Goal: Task Accomplishment & Management: Manage account settings

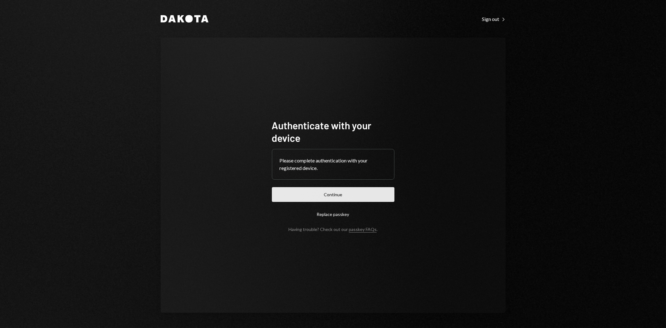
click at [340, 194] on button "Continue" at bounding box center [333, 194] width 123 height 15
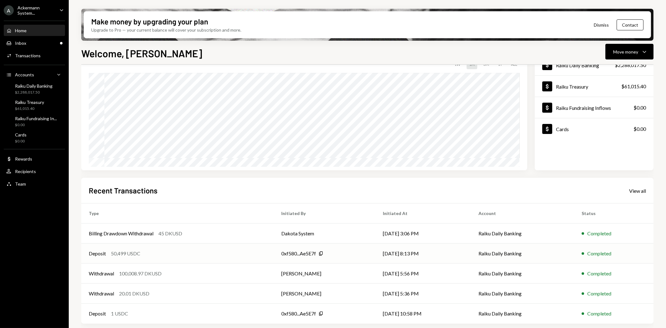
scroll to position [49, 0]
click at [25, 137] on div "Cards $0.00" at bounding box center [21, 138] width 12 height 12
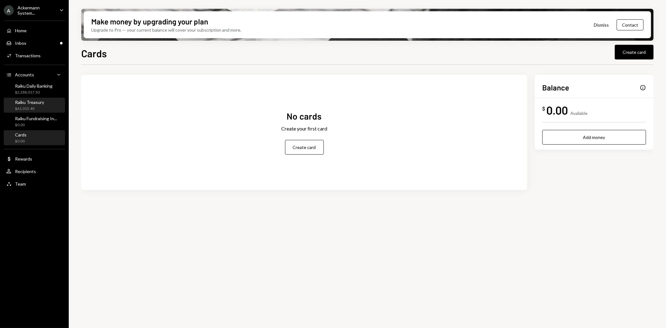
click at [27, 106] on div "$61,015.40" at bounding box center [29, 108] width 29 height 5
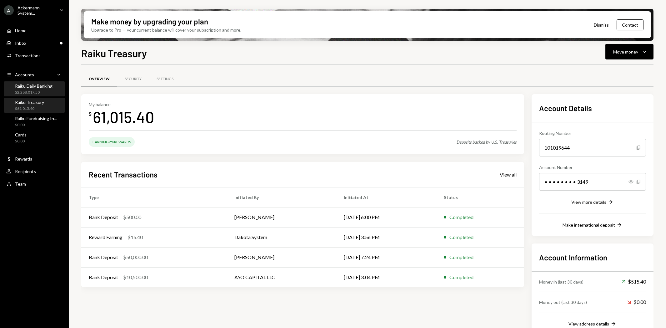
click at [27, 95] on div "Raiku Daily Banking $2,288,017.50" at bounding box center [34, 89] width 56 height 14
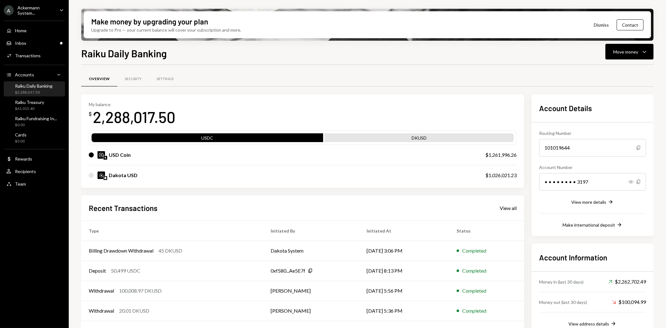
click at [29, 11] on div "Ackermann System..." at bounding box center [36, 10] width 37 height 11
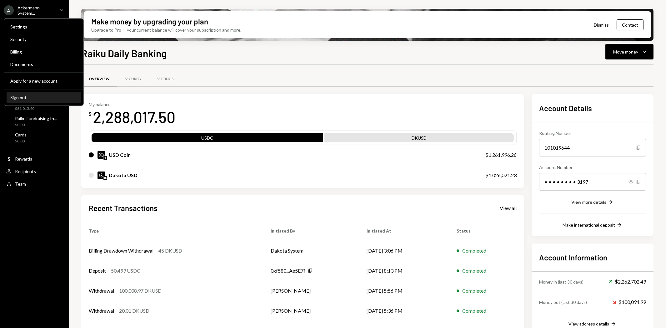
click at [23, 93] on button "Sign out" at bounding box center [44, 97] width 74 height 11
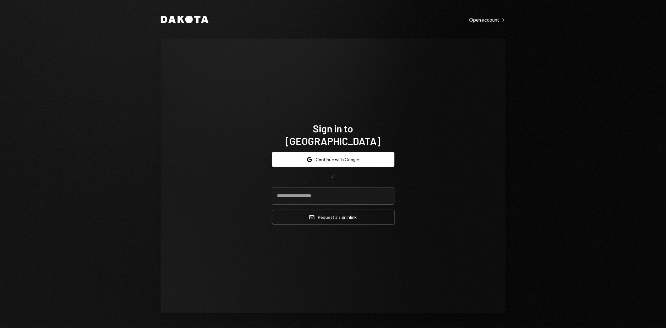
type input "**********"
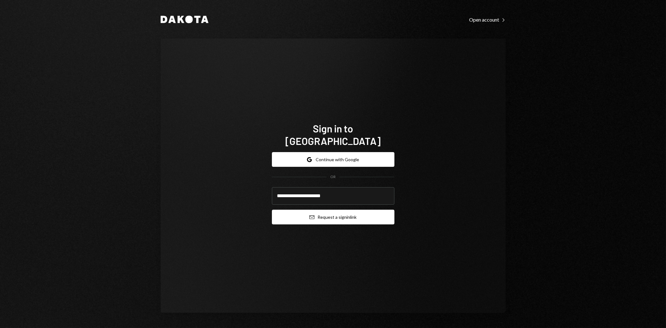
click at [336, 210] on button "Email Request a sign in link" at bounding box center [333, 217] width 123 height 15
